Goal: Find specific page/section: Find specific page/section

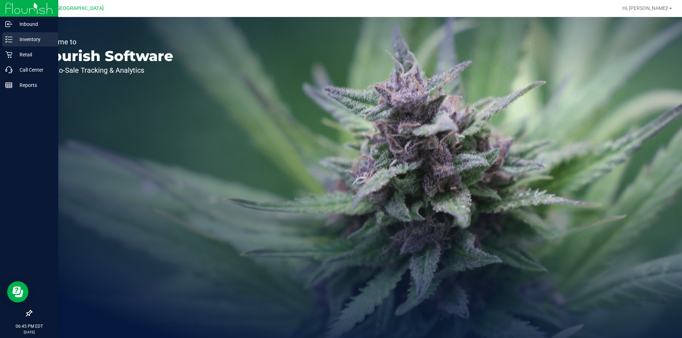
click at [34, 39] on p "Inventory" at bounding box center [33, 39] width 43 height 9
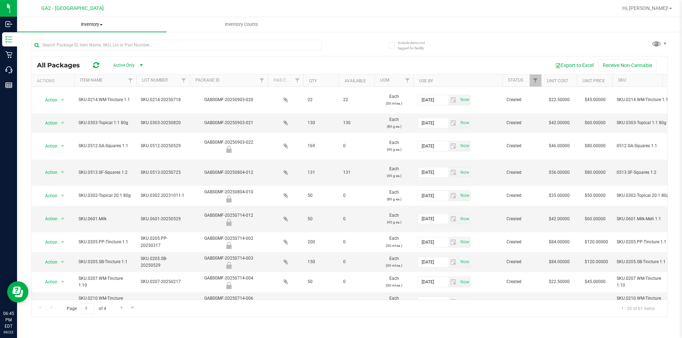
click at [88, 18] on uib-tab-heading "Inventory All packages All inventory Waste log" at bounding box center [91, 24] width 149 height 15
click at [70, 54] on li "All inventory" at bounding box center [91, 51] width 149 height 9
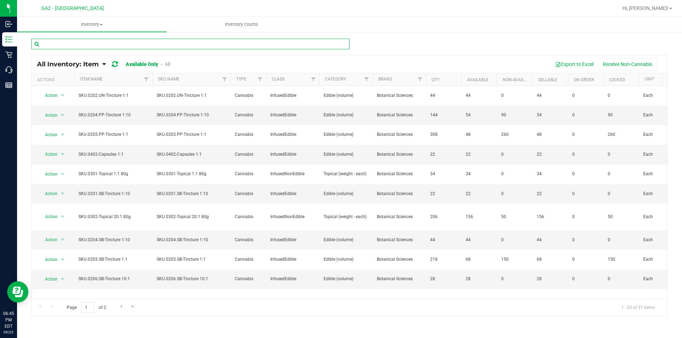
click at [148, 44] on input "text" at bounding box center [190, 44] width 318 height 11
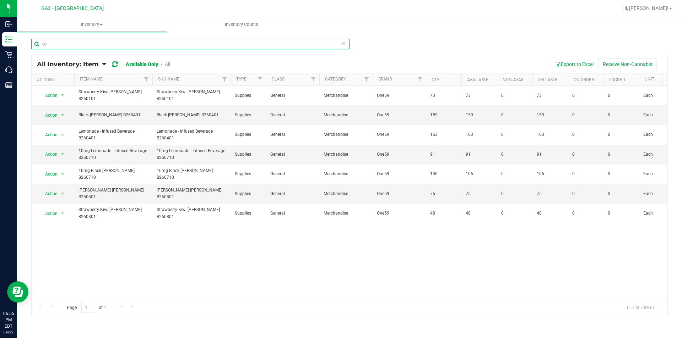
type input "se"
